Goal: Navigation & Orientation: Find specific page/section

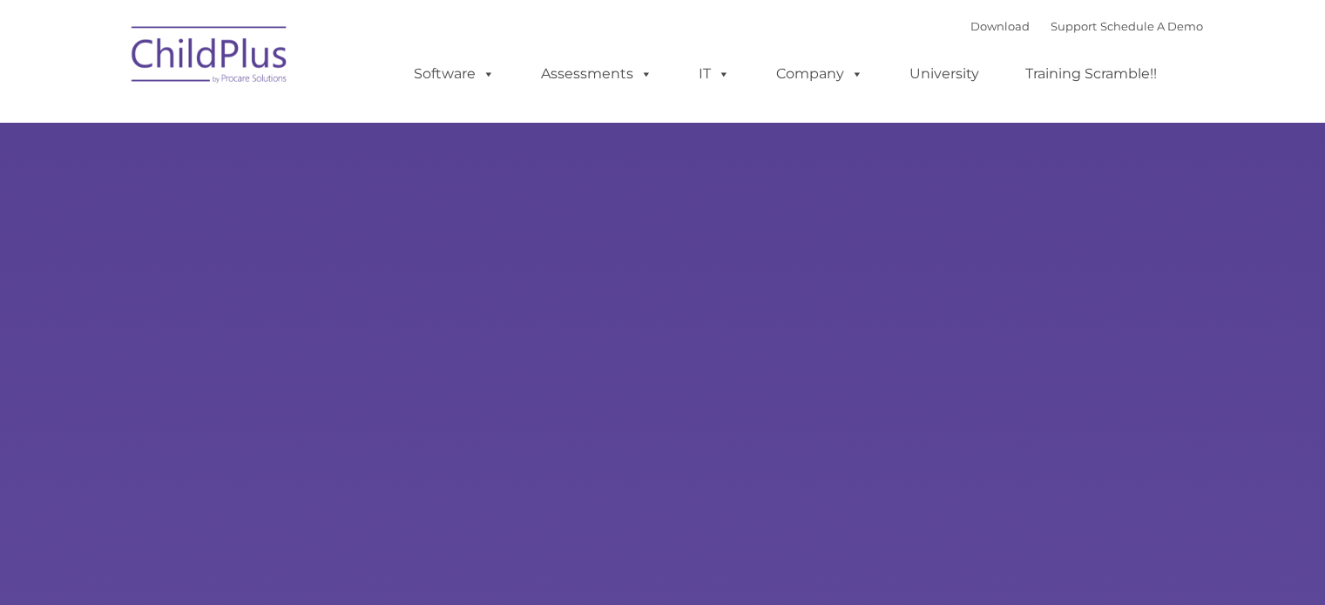
type input ""
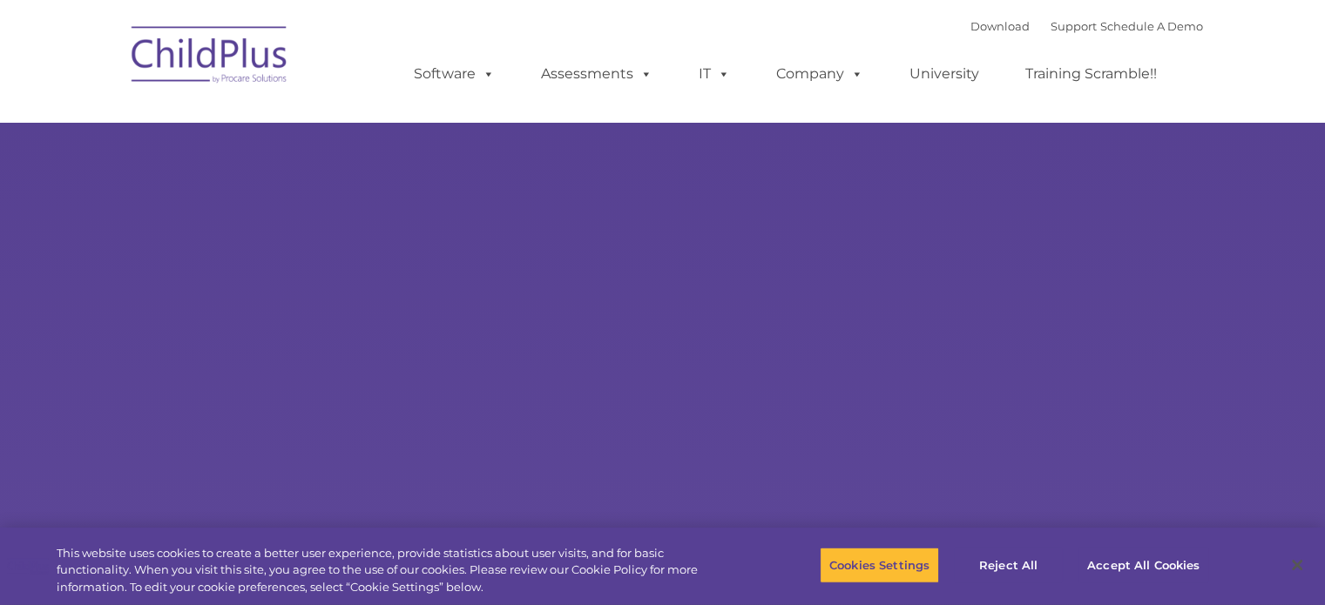
select select "MEDIUM"
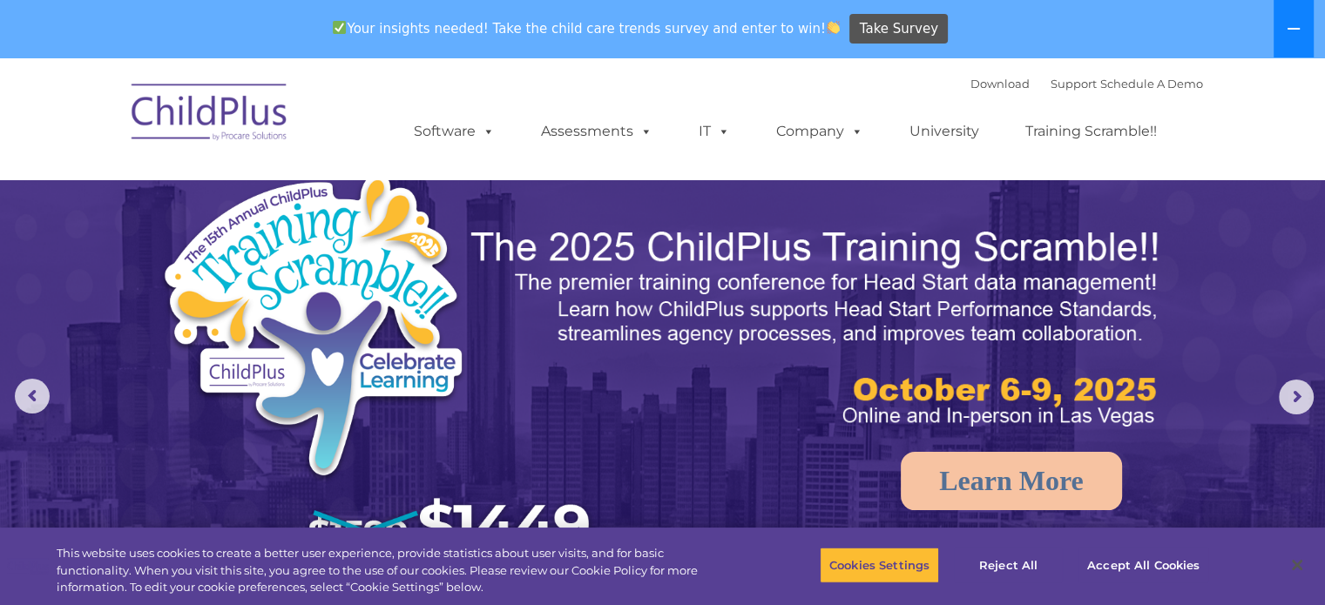
click at [1293, 33] on icon at bounding box center [1294, 29] width 14 height 14
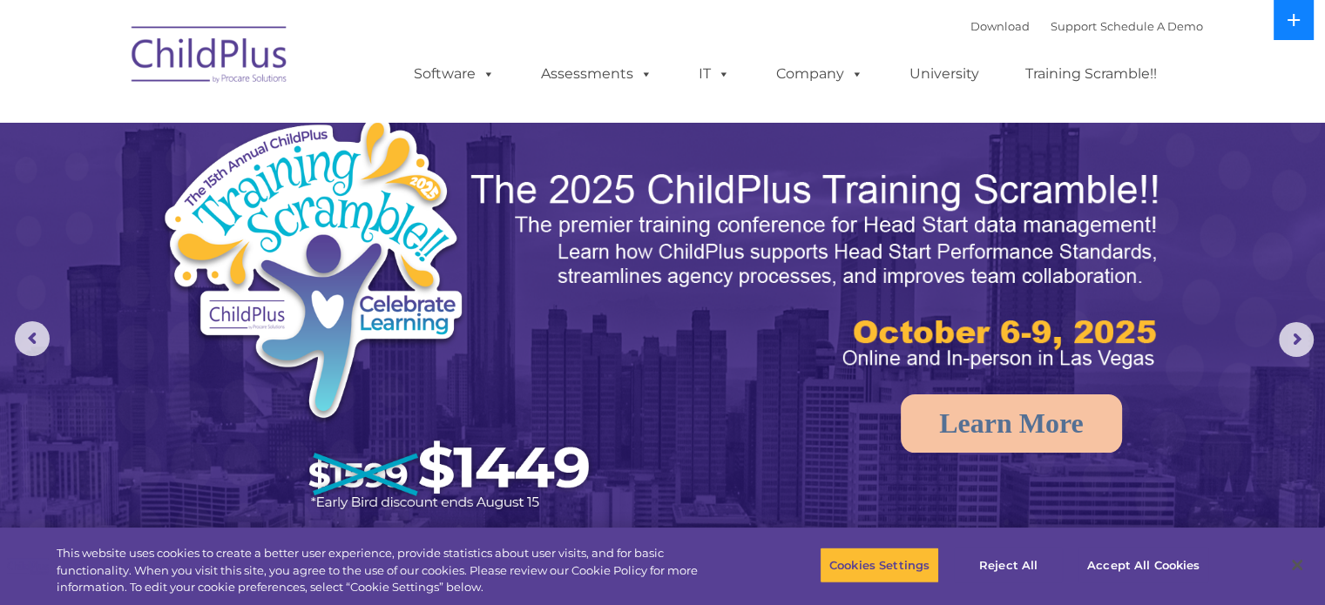
click at [1293, 33] on button at bounding box center [1294, 20] width 40 height 40
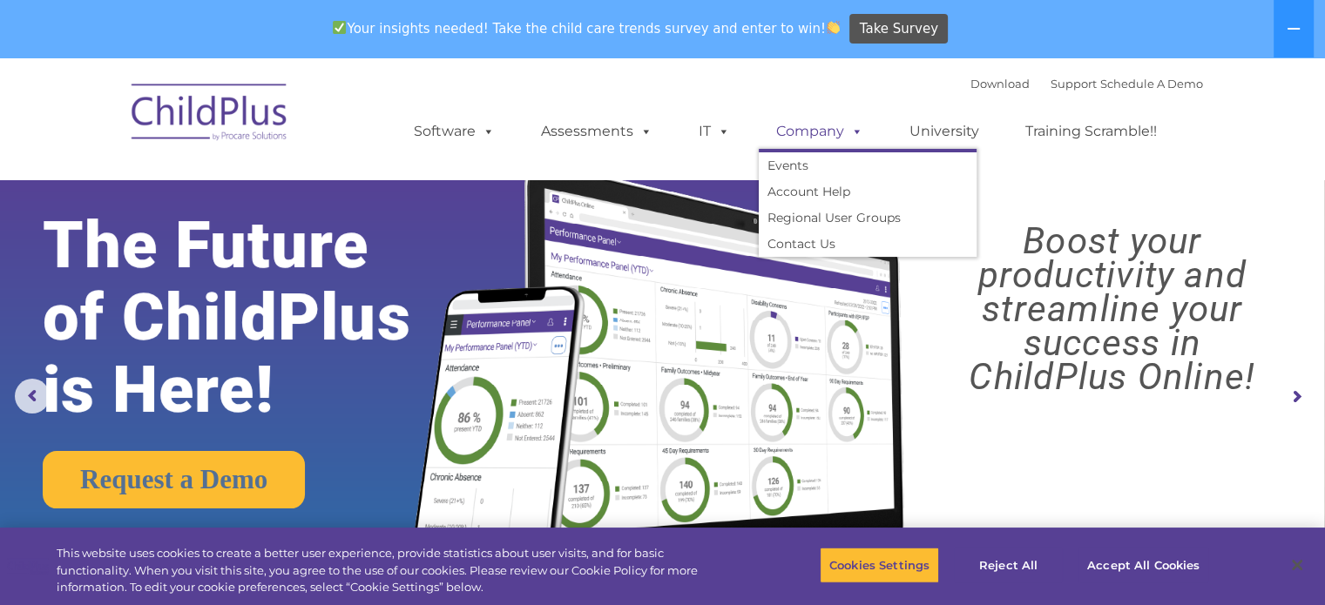
click at [830, 139] on link "Company" at bounding box center [820, 131] width 122 height 35
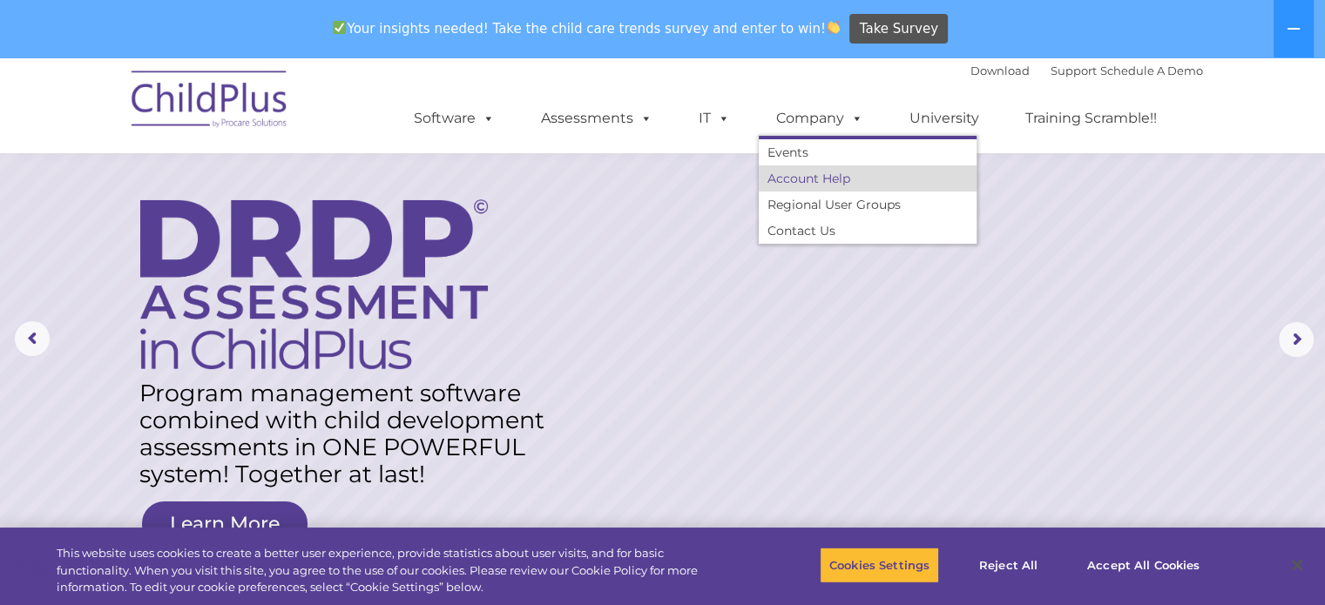
click at [868, 184] on link "Account Help" at bounding box center [868, 179] width 218 height 26
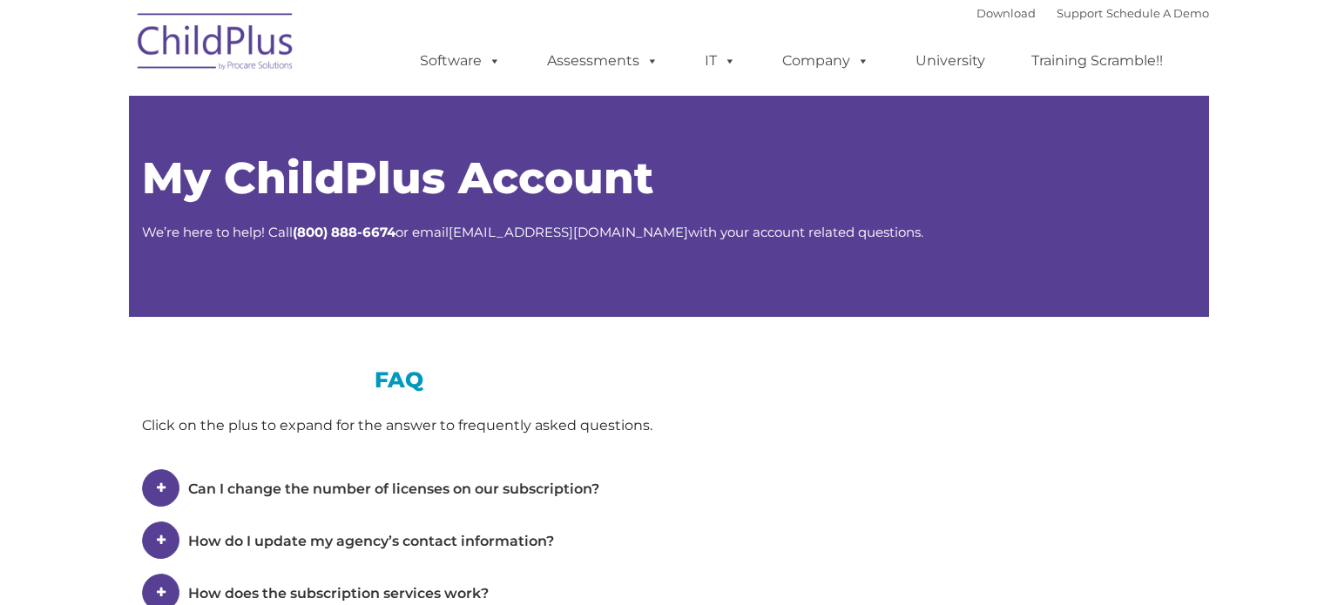
type input ""
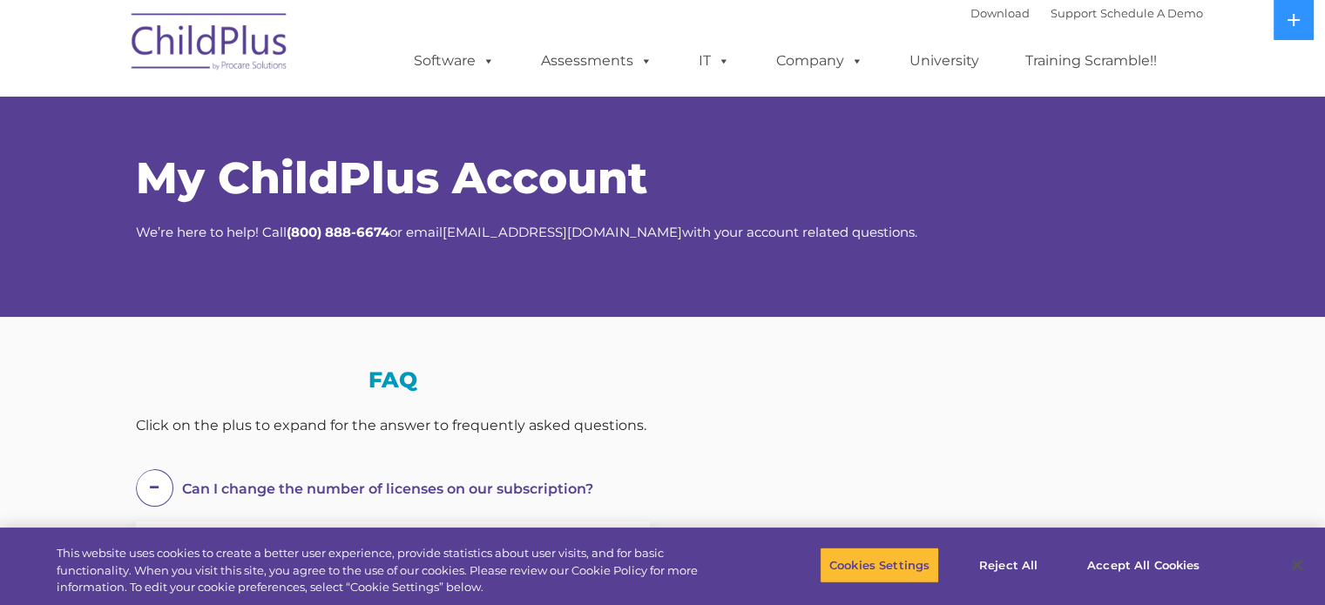
select select "MEDIUM"
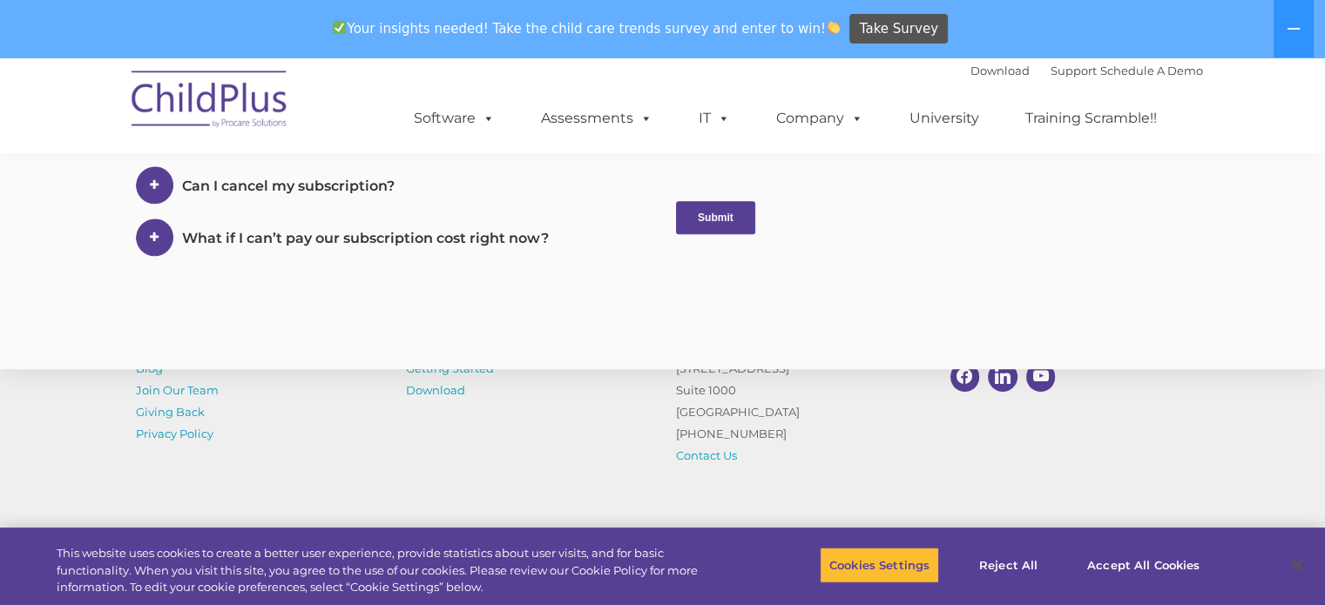
scroll to position [1110, 0]
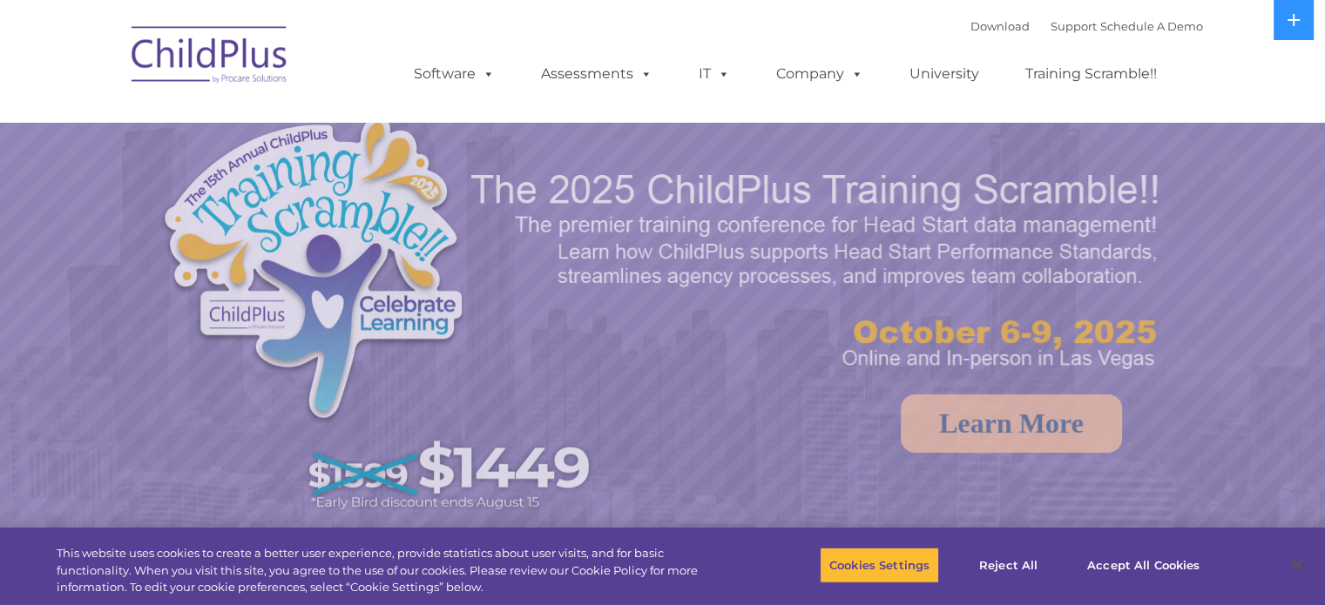
select select "MEDIUM"
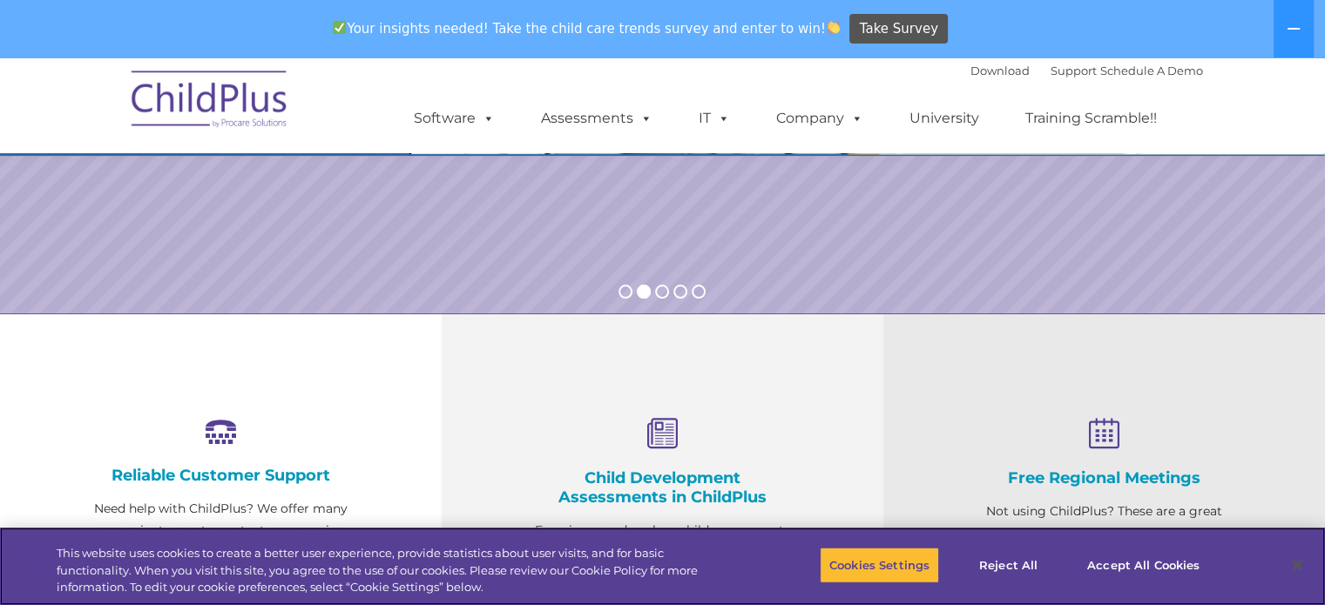
scroll to position [429, 0]
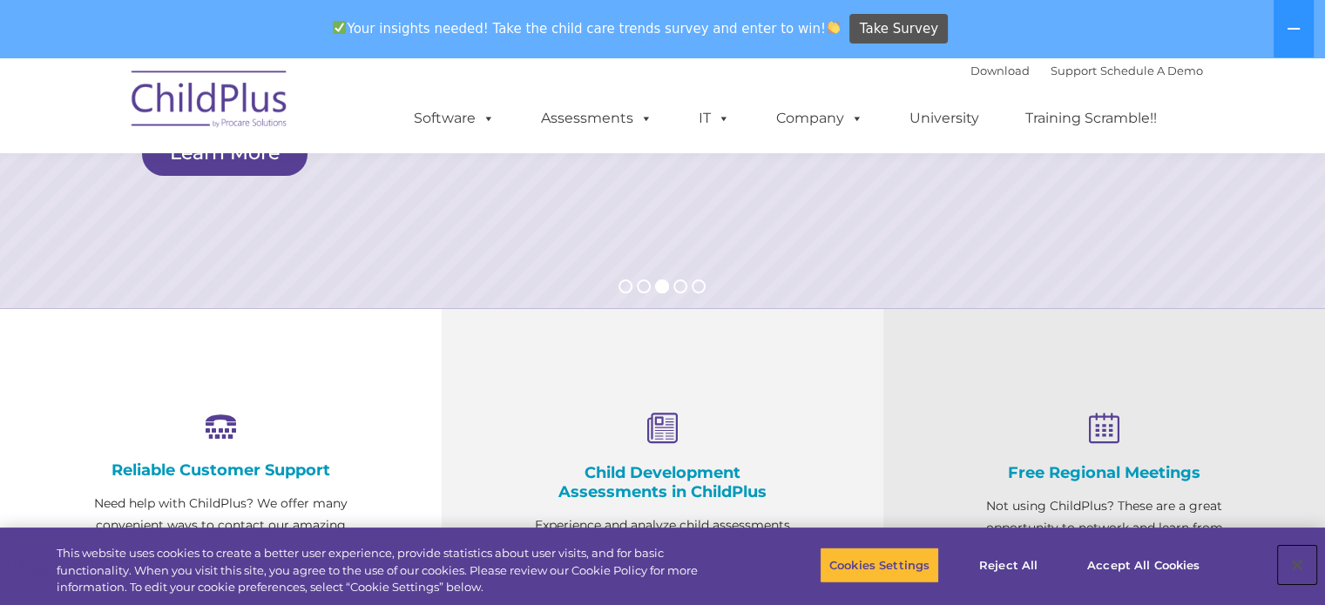
click at [1294, 563] on button "Close" at bounding box center [1297, 565] width 38 height 38
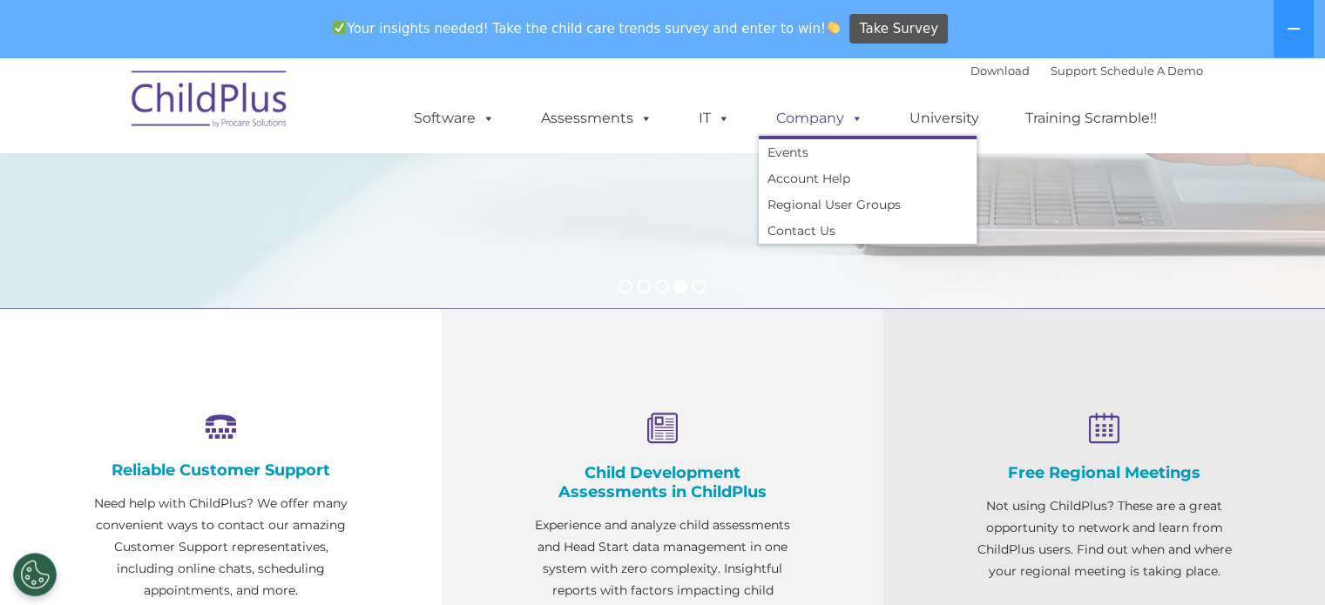
click at [836, 119] on link "Company" at bounding box center [820, 118] width 122 height 35
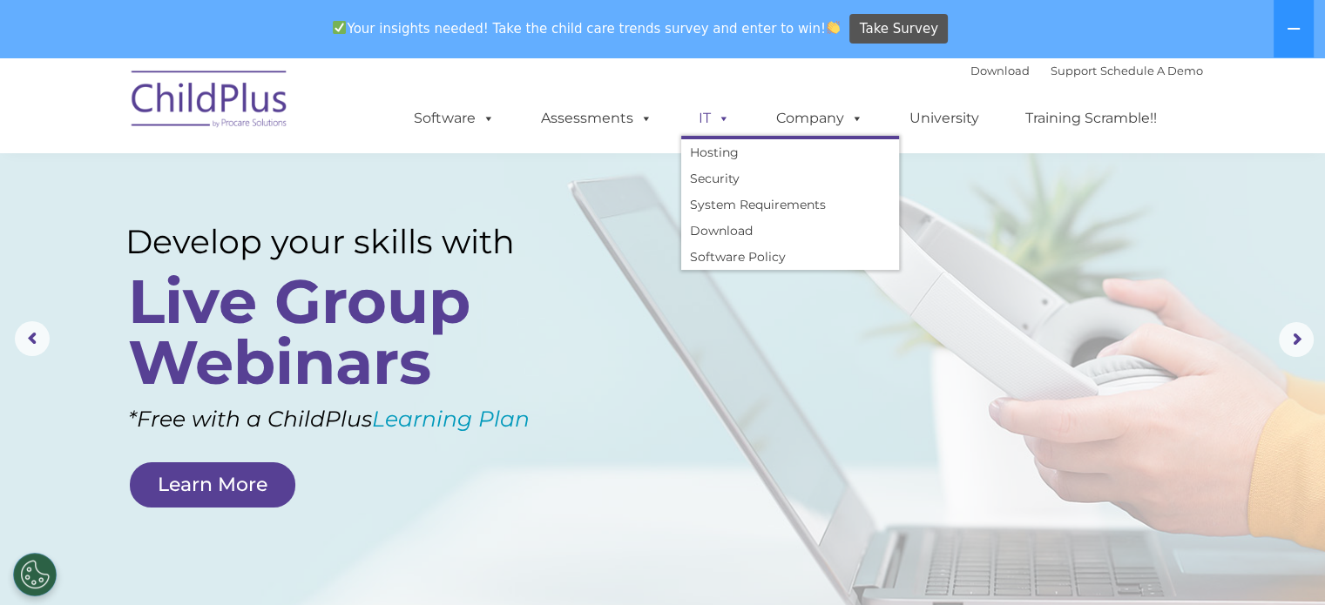
click at [711, 118] on span at bounding box center [720, 118] width 19 height 17
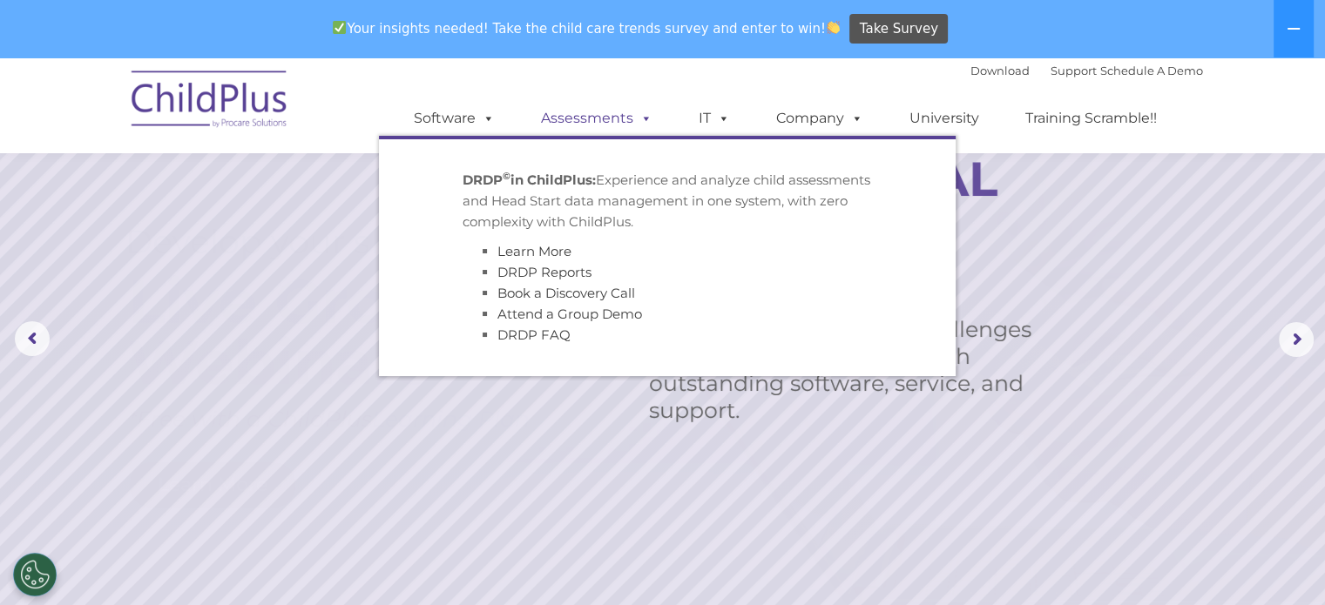
click at [611, 121] on link "Assessments" at bounding box center [597, 118] width 146 height 35
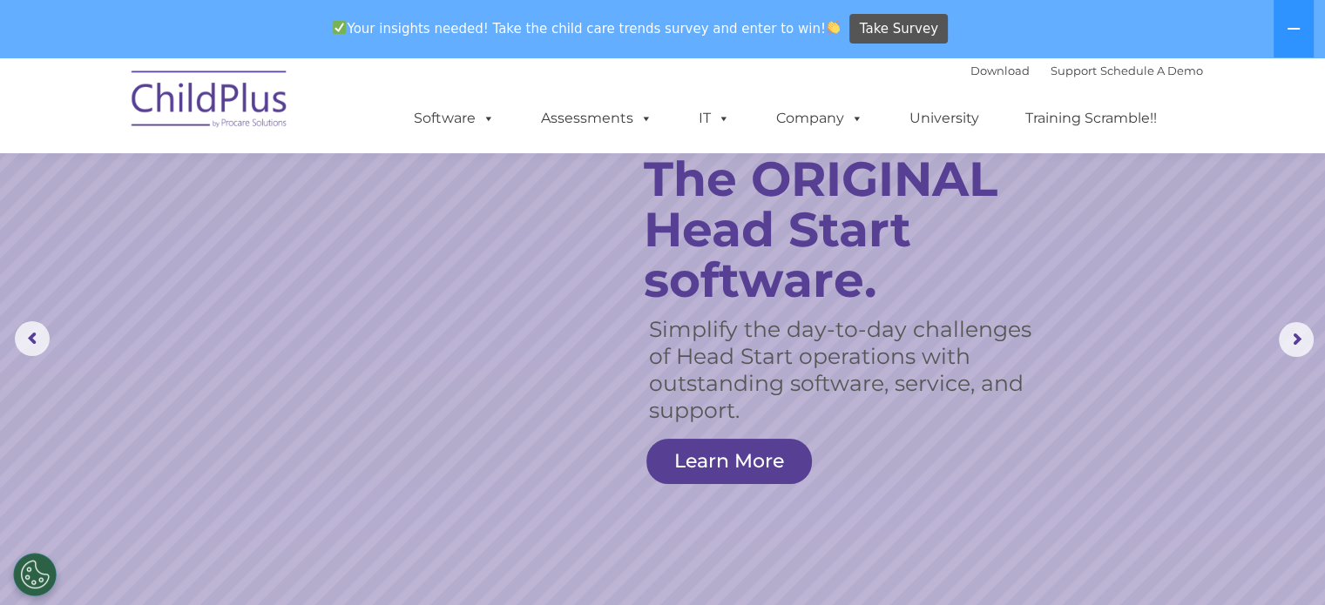
click at [163, 87] on img at bounding box center [210, 101] width 174 height 87
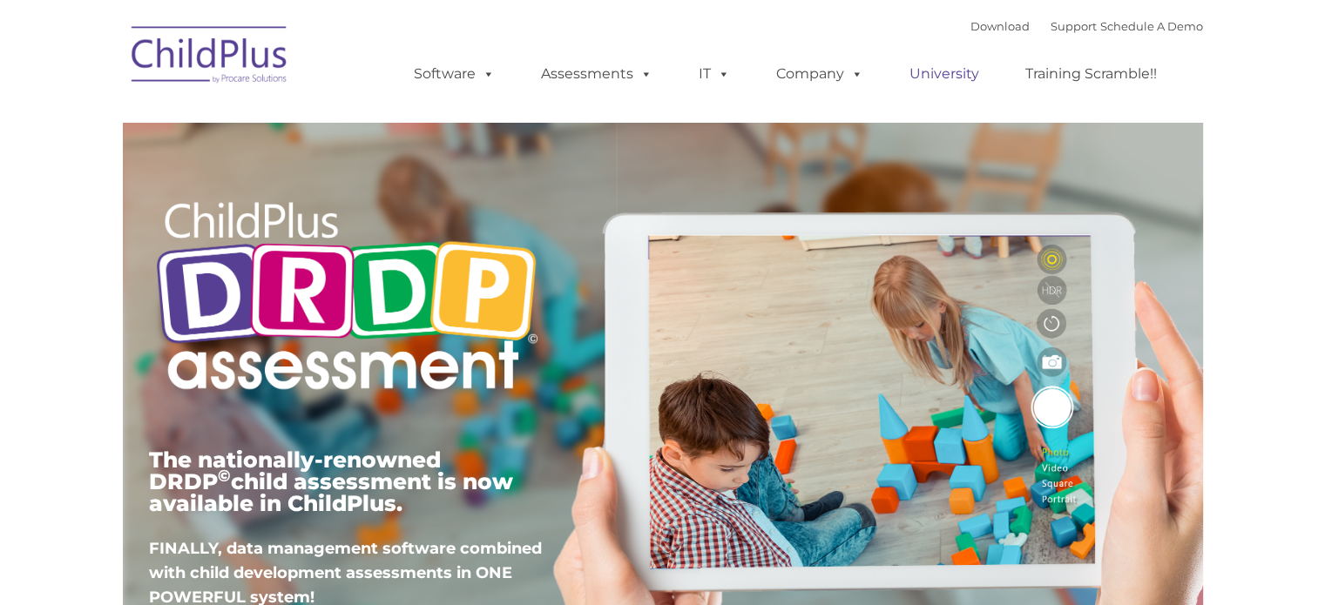
type input ""
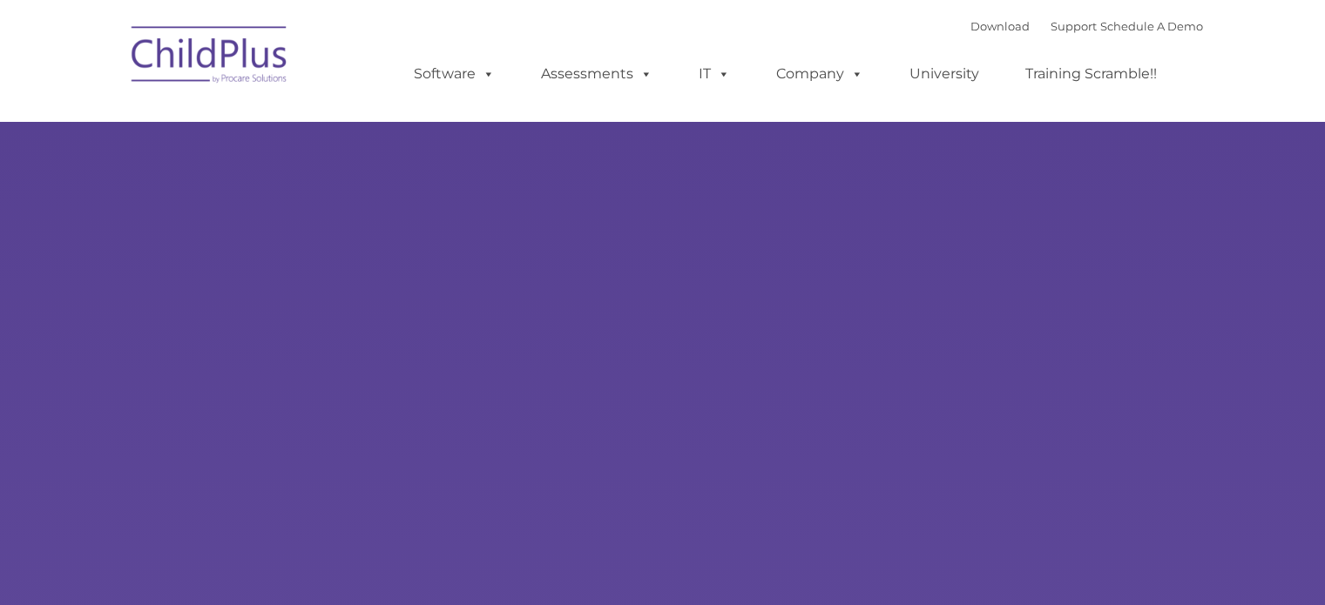
type input ""
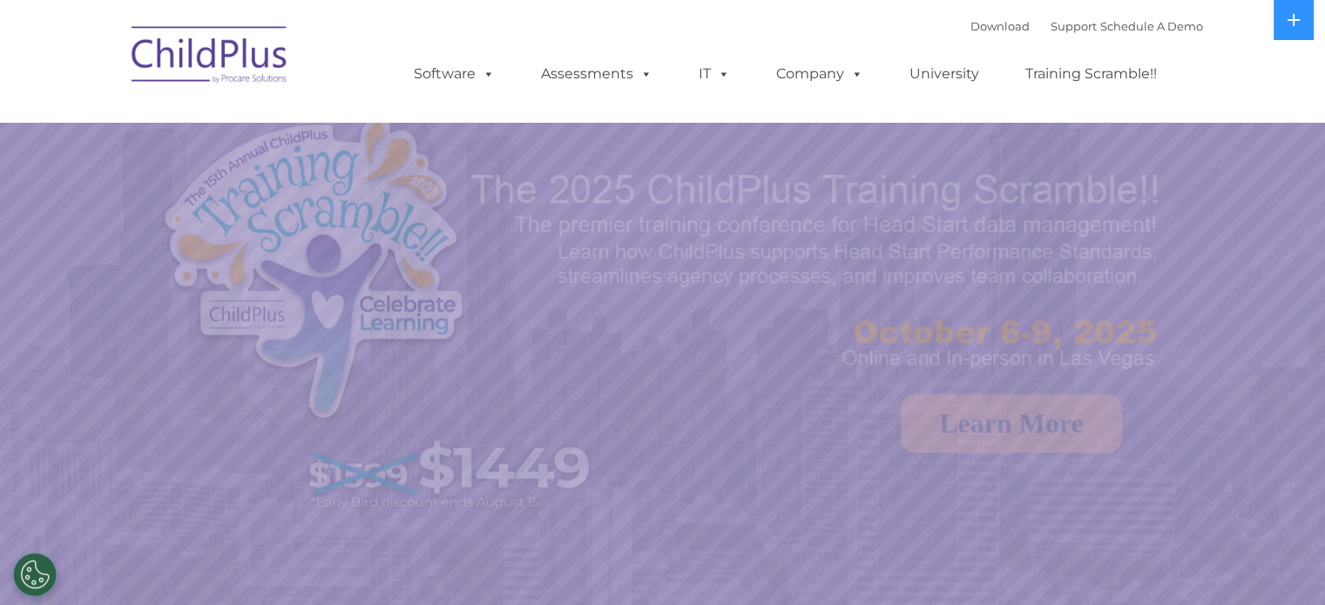
select select "MEDIUM"
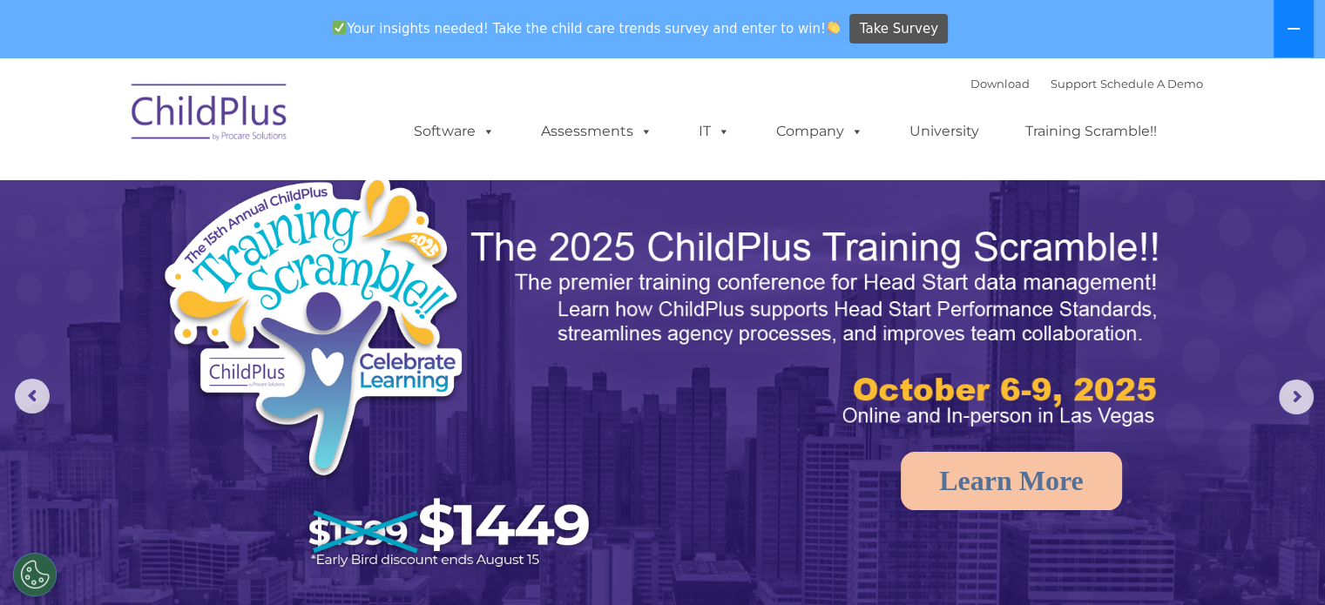
click at [1296, 25] on icon at bounding box center [1294, 29] width 14 height 14
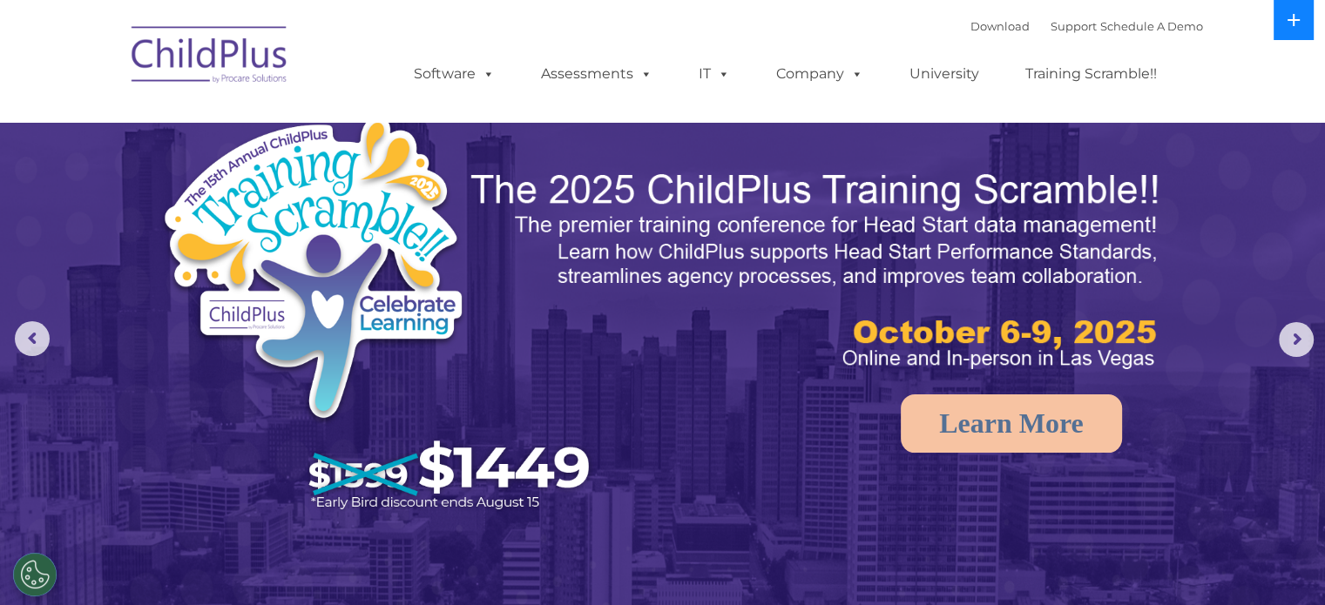
click at [1296, 25] on icon at bounding box center [1294, 20] width 14 height 14
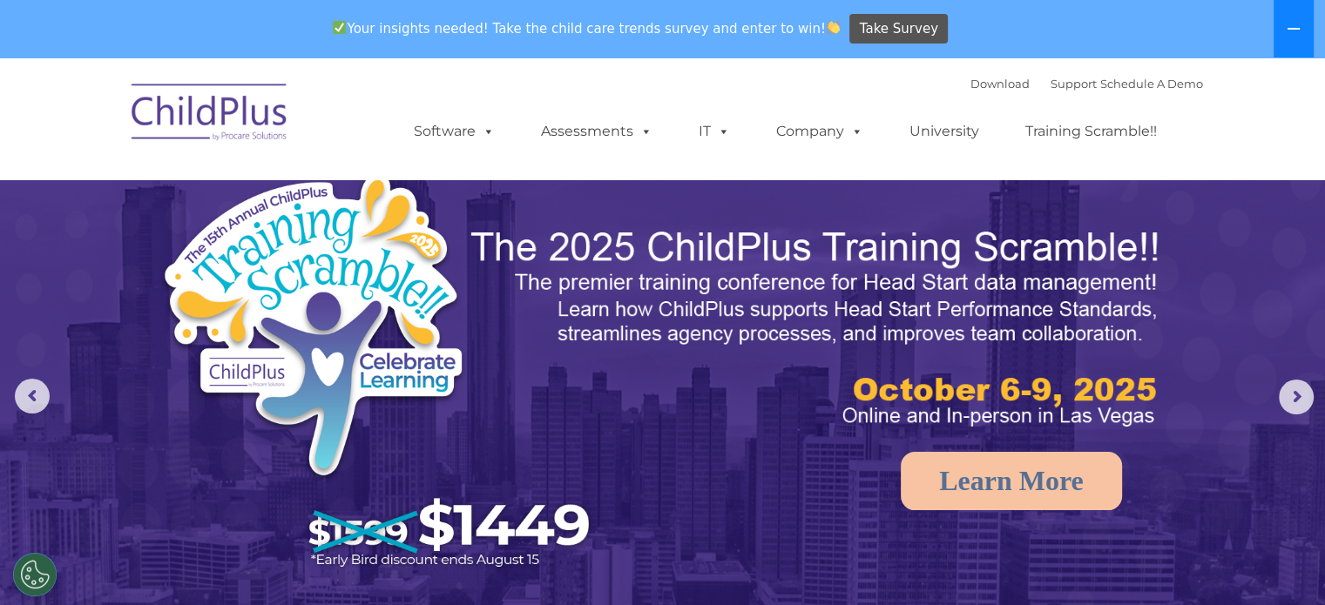
click at [1296, 25] on icon at bounding box center [1294, 29] width 14 height 14
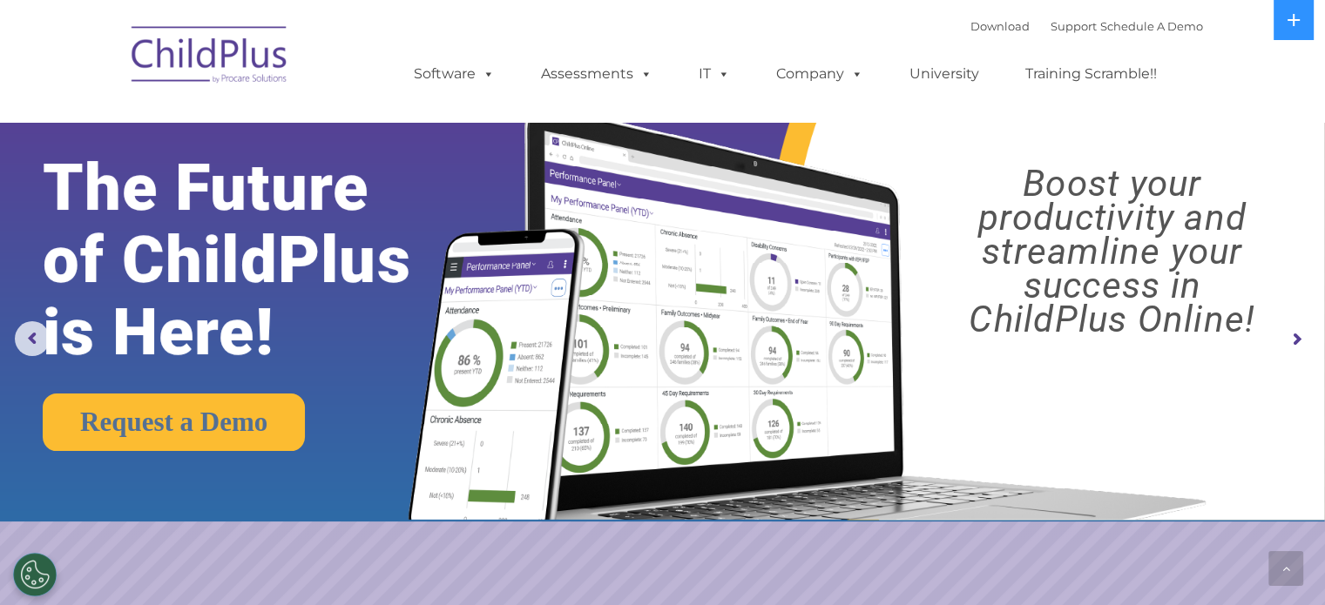
scroll to position [1943, 0]
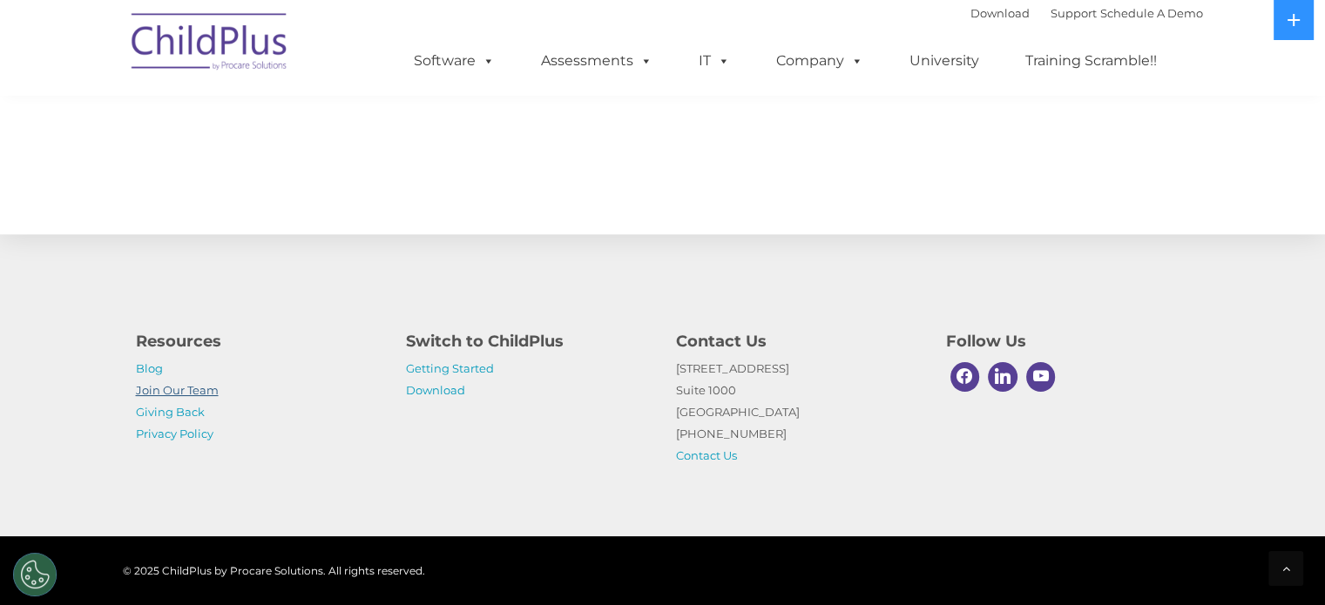
click at [146, 388] on link "Join Our Team" at bounding box center [177, 390] width 83 height 14
click at [1209, 365] on div "Resources Blog Join Our Team Giving Back Privacy Policy Switch to ChildPlus Get…" at bounding box center [662, 384] width 1325 height 303
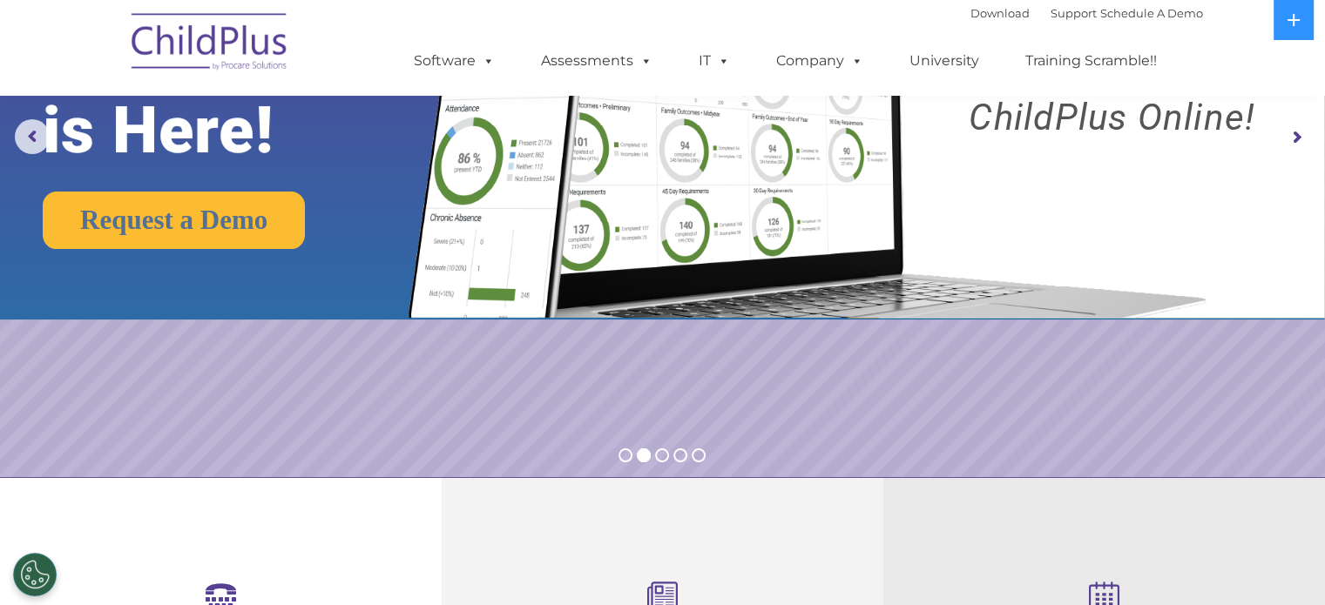
scroll to position [0, 0]
